Goal: Find specific page/section: Find specific page/section

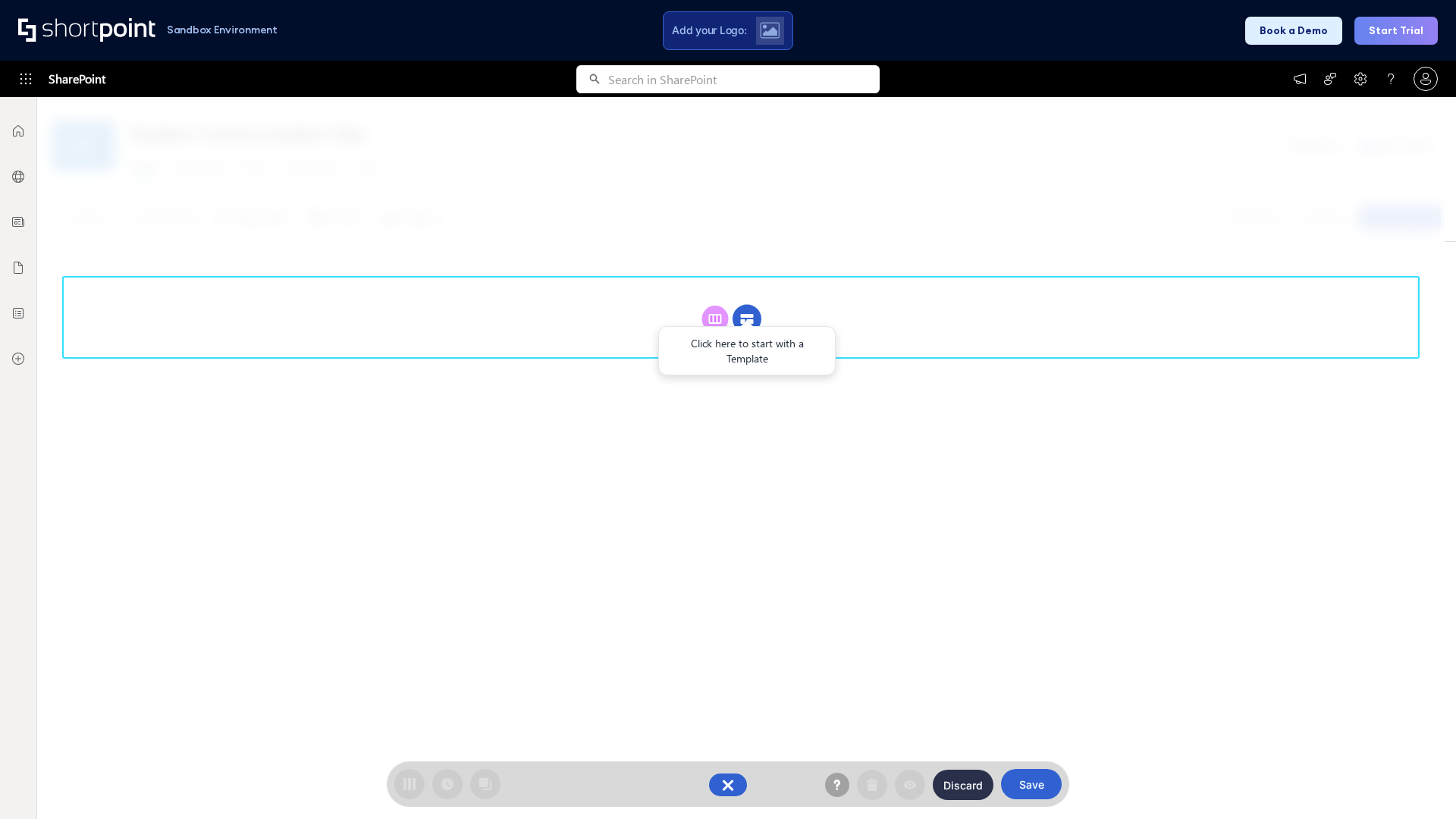
click at [747, 318] on circle at bounding box center [746, 319] width 29 height 29
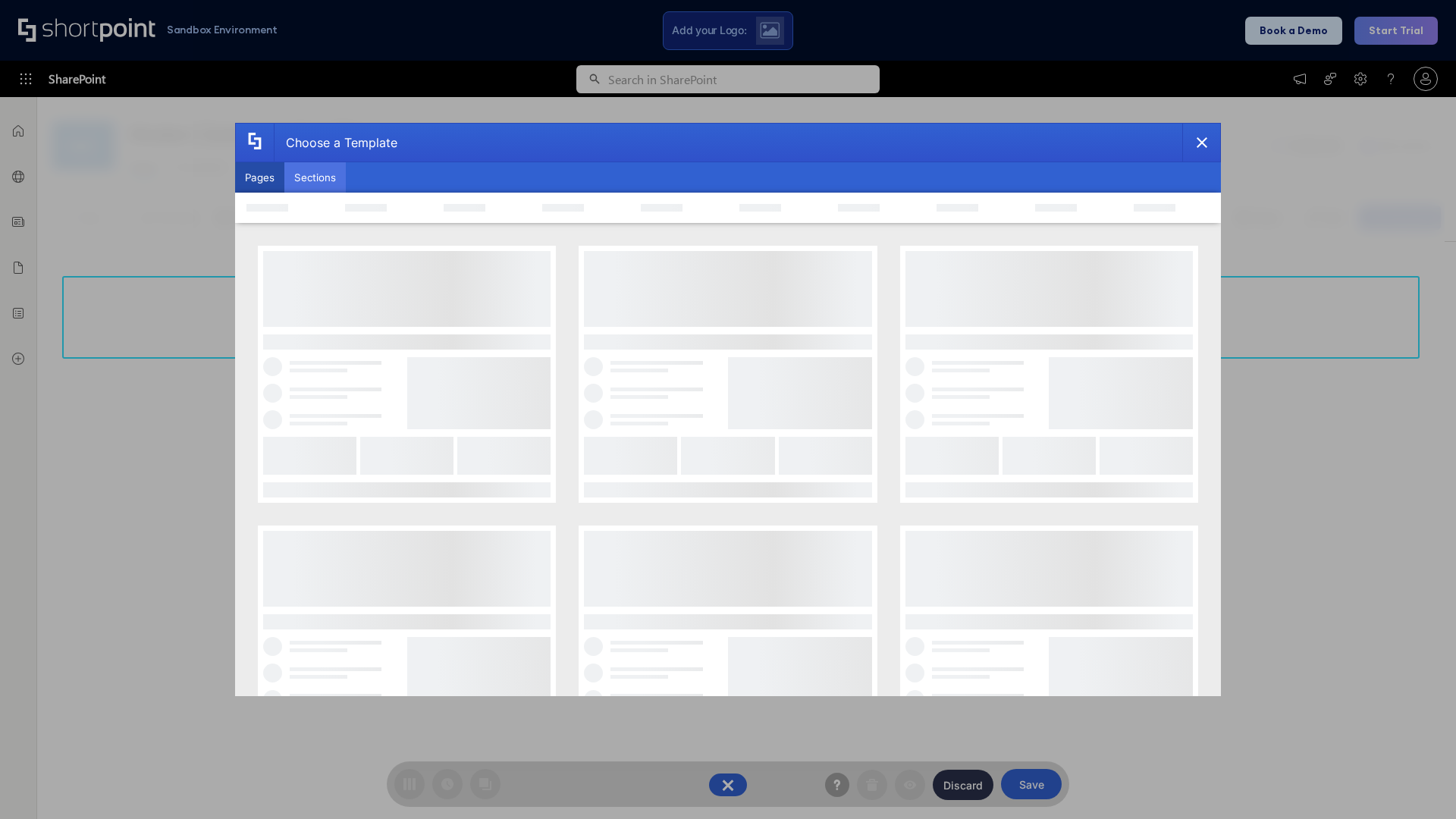
click at [315, 177] on button "Sections" at bounding box center [315, 177] width 61 height 31
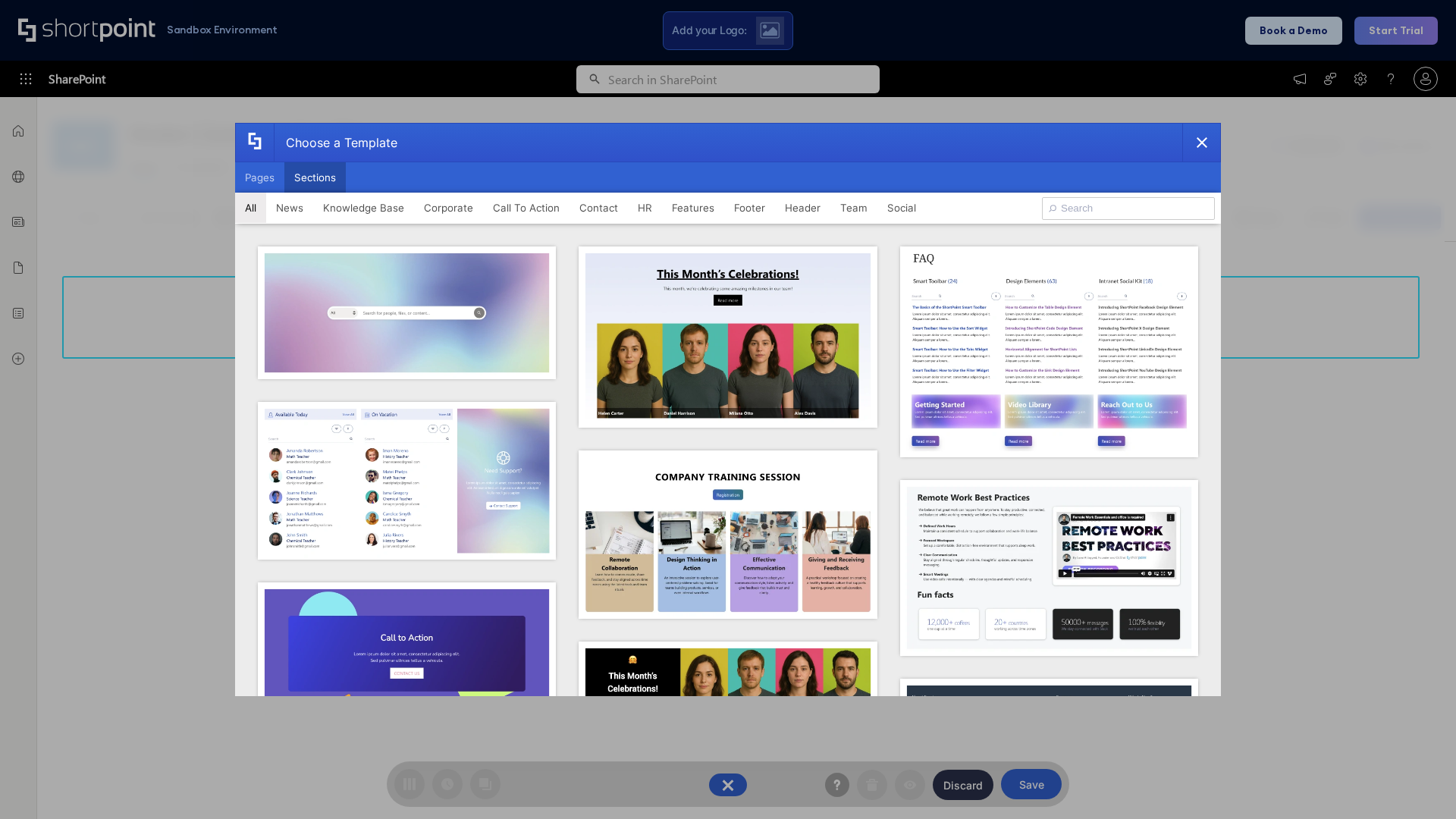
type input "HR Hub 2"
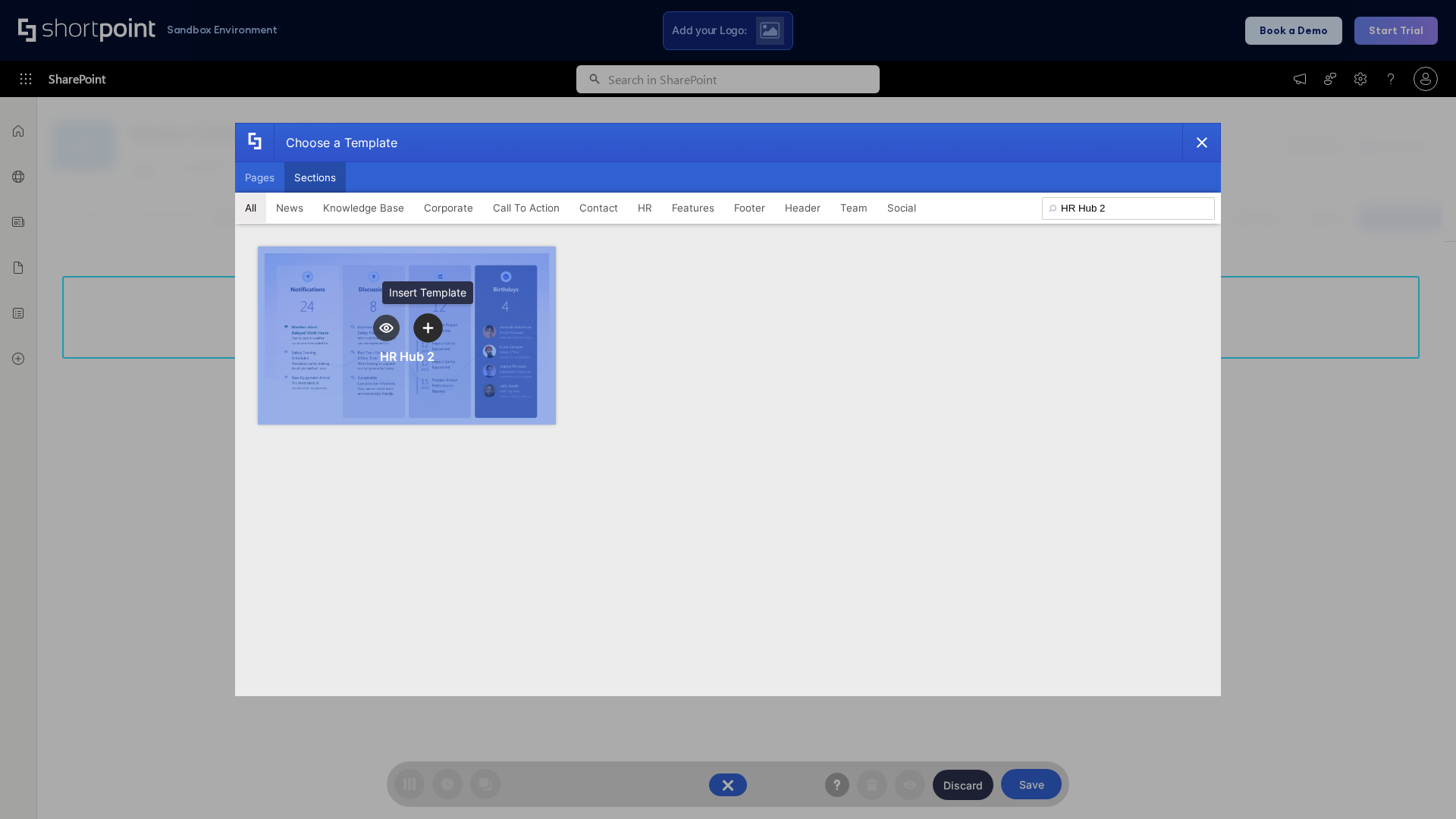
click at [427, 328] on icon "template selector" at bounding box center [427, 328] width 10 height 10
